Goal: Task Accomplishment & Management: Complete application form

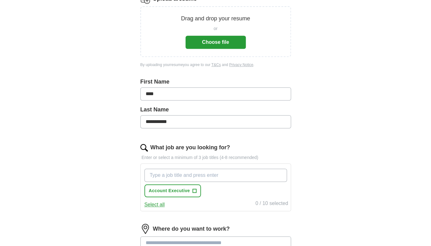
scroll to position [203, 0]
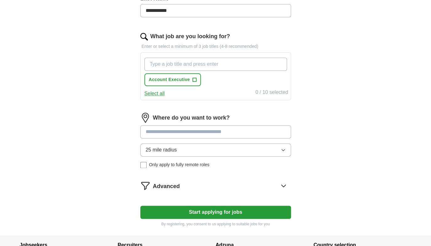
click at [185, 67] on input "What job are you looking for?" at bounding box center [215, 64] width 142 height 13
click at [167, 64] on input "What job are you looking for?" at bounding box center [215, 64] width 142 height 13
type input "manager"
click at [231, 79] on span "+" at bounding box center [231, 79] width 4 height 5
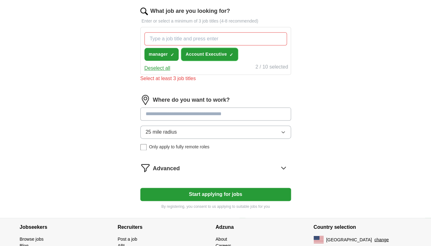
scroll to position [229, 0]
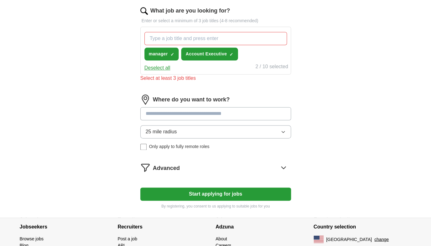
click at [210, 114] on input at bounding box center [215, 113] width 151 height 13
type input "**********"
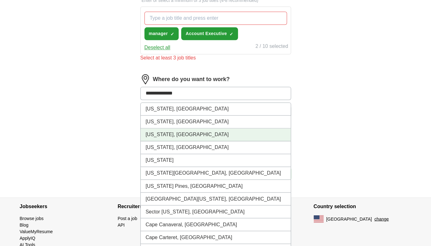
scroll to position [263, 0]
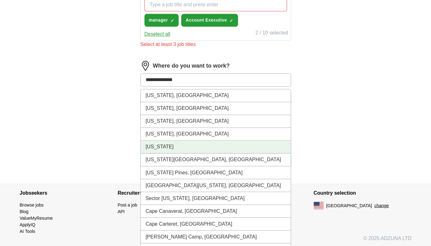
click at [216, 148] on li "[US_STATE]" at bounding box center [215, 147] width 150 height 13
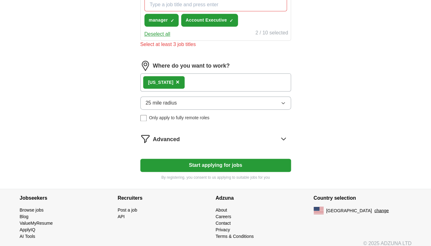
click at [215, 83] on div "[US_STATE] ×" at bounding box center [215, 82] width 151 height 18
click at [176, 81] on span "×" at bounding box center [178, 82] width 4 height 7
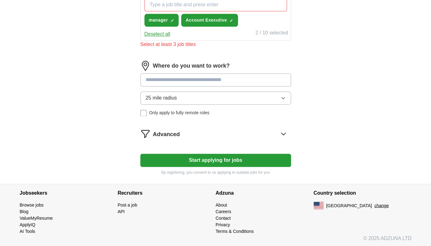
click at [193, 81] on input at bounding box center [215, 79] width 151 height 13
type input "***"
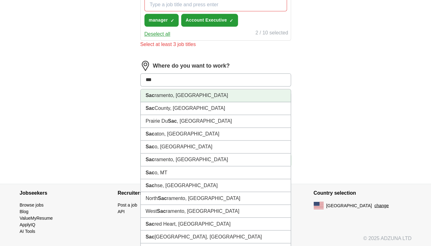
click at [186, 93] on li "Sac ramento, [GEOGRAPHIC_DATA]" at bounding box center [215, 95] width 150 height 13
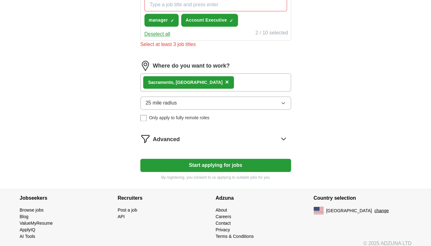
click at [284, 101] on icon "button" at bounding box center [282, 103] width 5 height 5
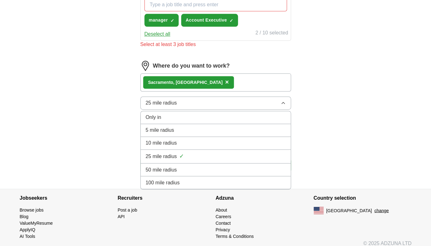
click at [279, 153] on div "25 mile radius ✓" at bounding box center [215, 156] width 140 height 8
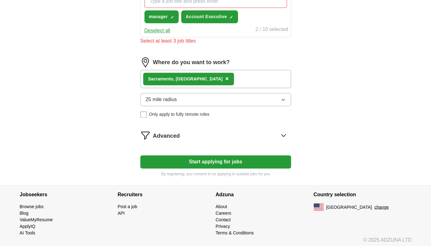
scroll to position [268, 0]
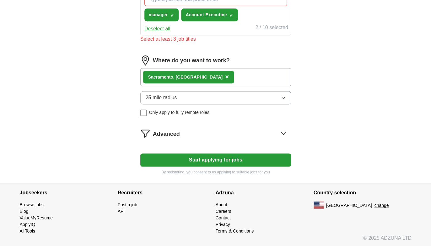
click at [282, 135] on icon at bounding box center [283, 134] width 10 height 10
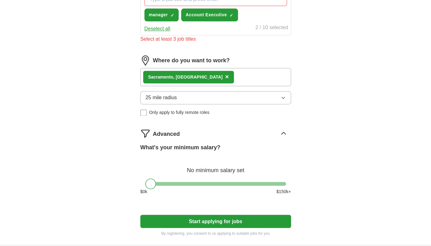
click at [217, 182] on div at bounding box center [215, 184] width 140 height 4
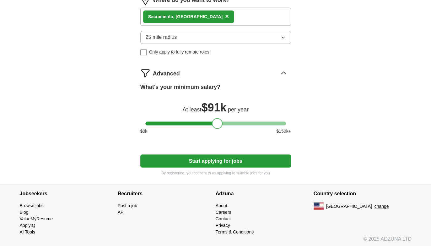
scroll to position [330, 0]
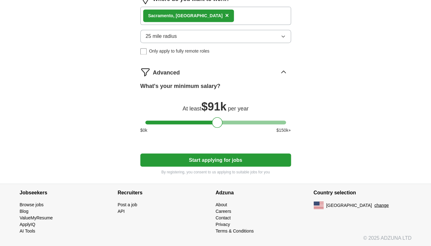
click at [208, 160] on button "Start applying for jobs" at bounding box center [215, 160] width 151 height 13
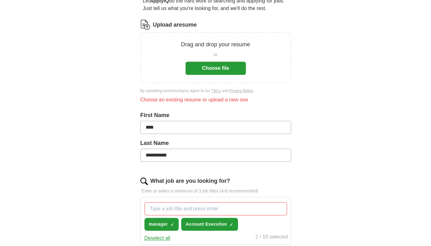
scroll to position [0, 0]
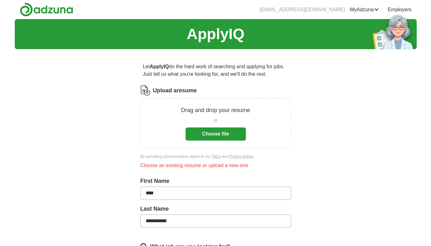
click at [213, 131] on button "Choose file" at bounding box center [215, 134] width 60 height 13
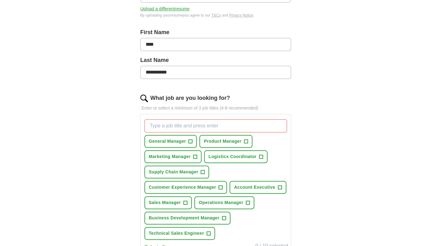
scroll to position [154, 0]
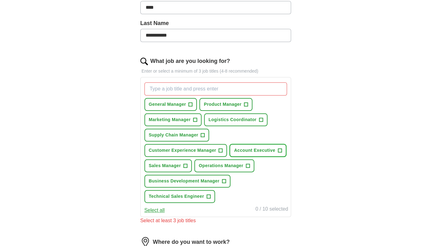
click at [279, 150] on span "+" at bounding box center [280, 150] width 4 height 5
click at [260, 120] on span "+" at bounding box center [261, 120] width 4 height 5
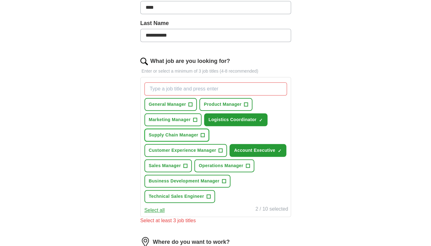
click at [203, 134] on span "+" at bounding box center [203, 135] width 4 height 5
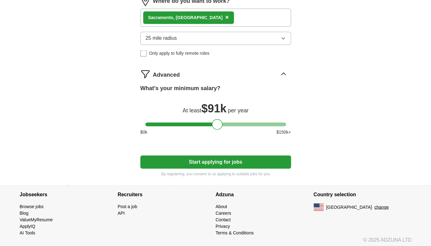
scroll to position [389, 0]
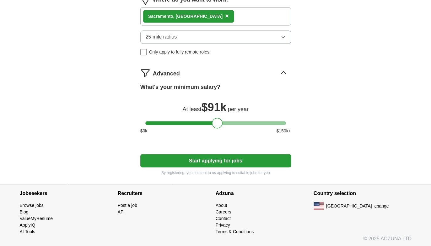
click at [214, 160] on button "Start applying for jobs" at bounding box center [215, 160] width 151 height 13
select select "**"
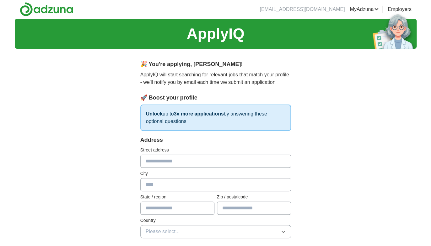
scroll to position [0, 0]
